Goal: Check status: Check status

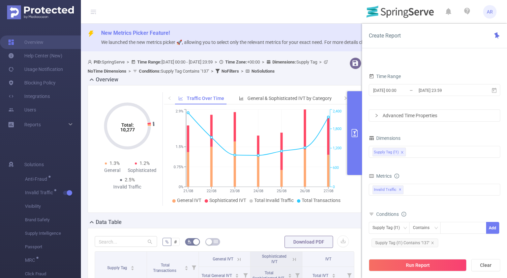
scroll to position [60, 0]
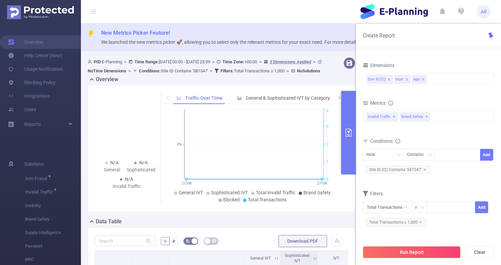
scroll to position [50, 0]
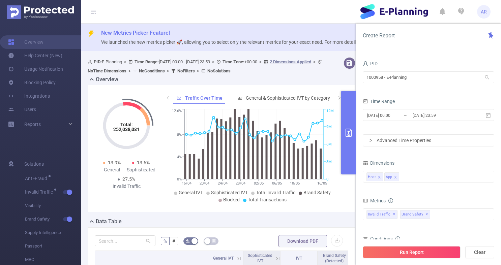
scroll to position [269, 0]
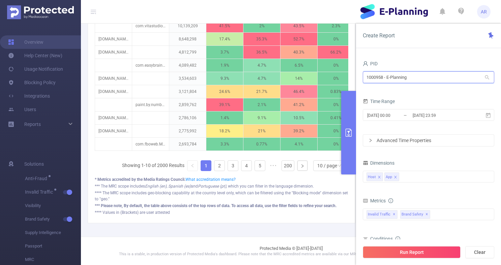
click at [398, 76] on input "1000958 - E-Planning" at bounding box center [429, 78] width 132 height 12
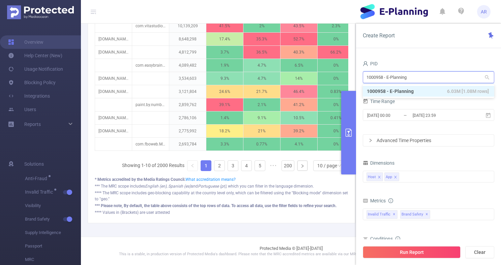
click at [398, 76] on input "1000958 - E-Planning" at bounding box center [429, 78] width 132 height 12
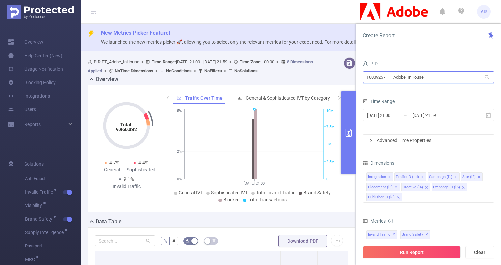
click at [396, 80] on input "1000925 - FT_Adobe_InHouse" at bounding box center [429, 78] width 132 height 12
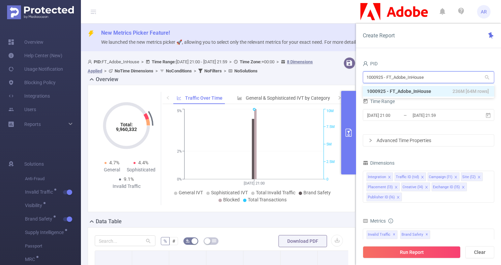
click at [396, 80] on input "1000925 - FT_Adobe_InHouse" at bounding box center [429, 78] width 132 height 12
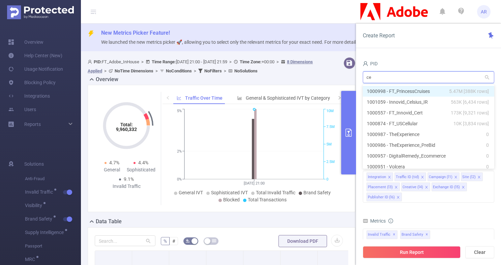
type input "cel"
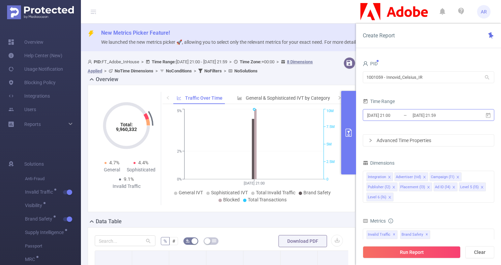
click at [424, 112] on input "2025-08-28 21:59" at bounding box center [439, 115] width 55 height 9
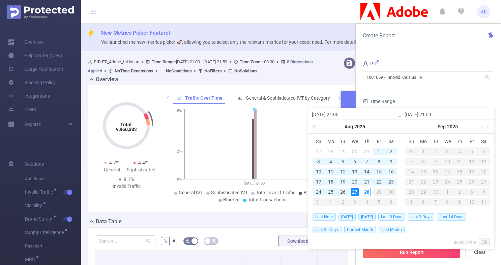
click at [336, 230] on span "Last 30 Days" at bounding box center [327, 229] width 29 height 7
type input "2025-07-29 00:00"
type input "[DATE] 23:59"
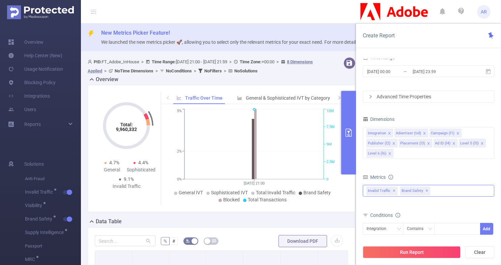
click at [426, 192] on span "✕" at bounding box center [427, 191] width 3 height 8
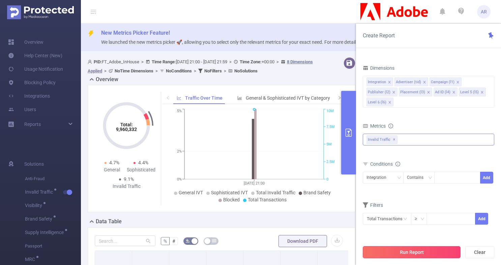
click at [402, 253] on button "Run Report" at bounding box center [412, 253] width 98 height 12
